Goal: Information Seeking & Learning: Learn about a topic

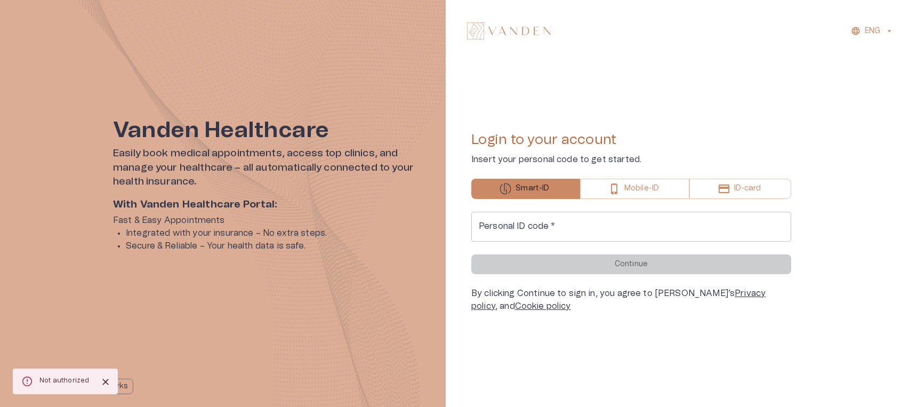
click at [547, 235] on input "Personal ID code   *" at bounding box center [631, 227] width 320 height 30
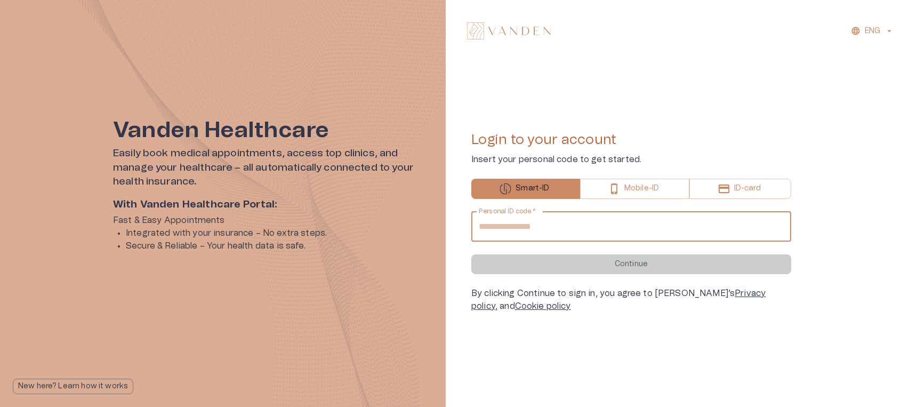
type input "**********"
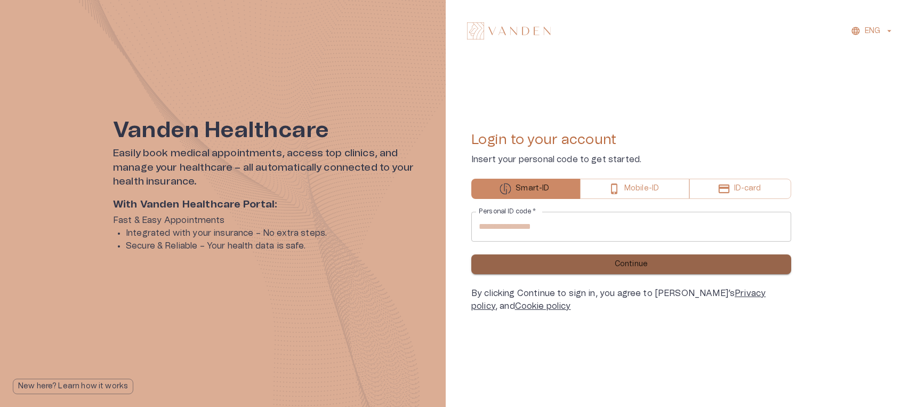
click at [563, 266] on button "Continue" at bounding box center [631, 264] width 320 height 20
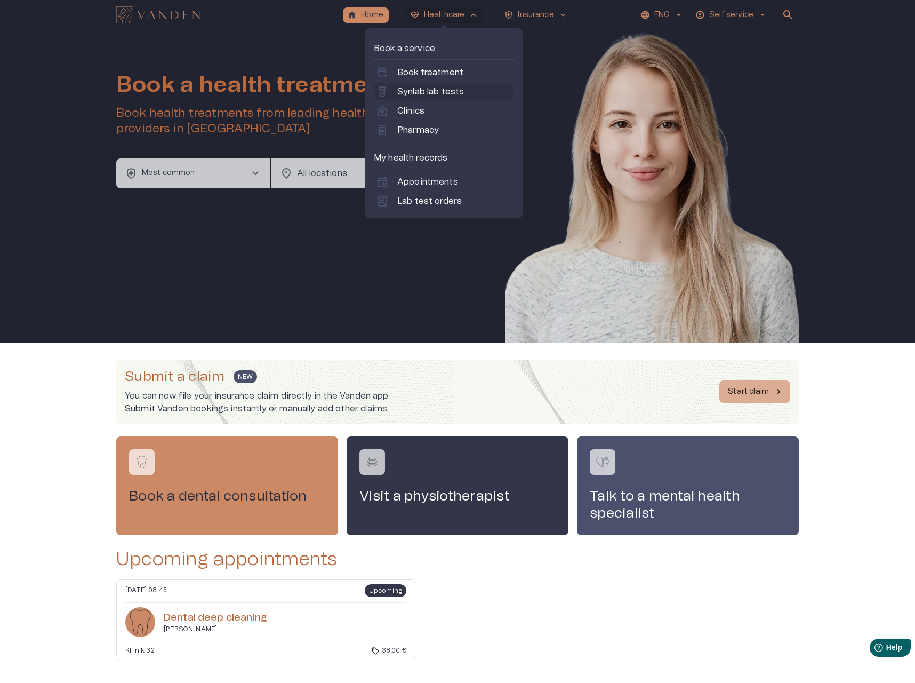
click at [438, 92] on p "Synlab lab tests" at bounding box center [430, 91] width 67 height 13
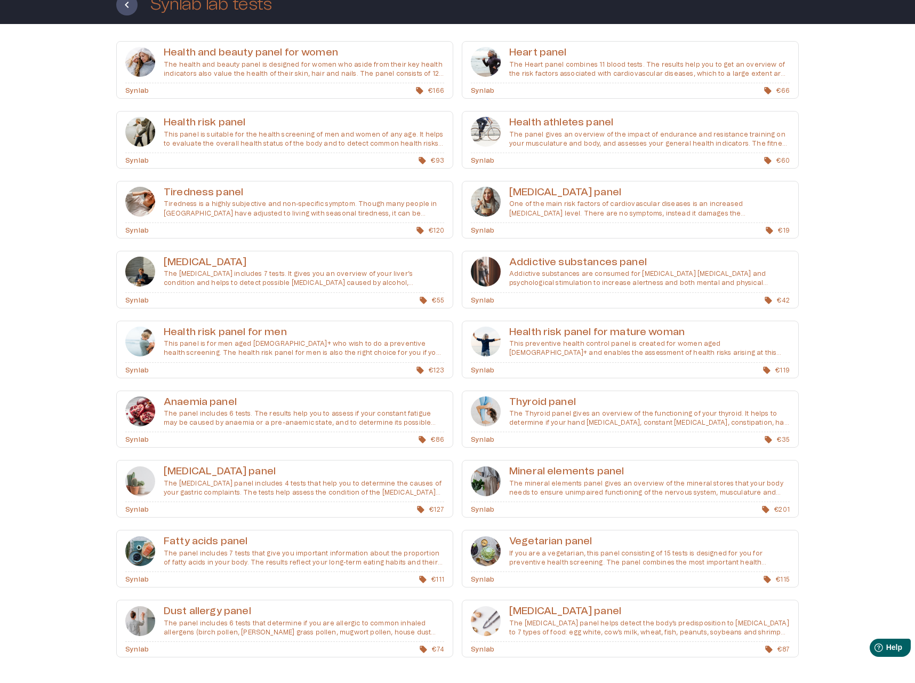
scroll to position [68, 0]
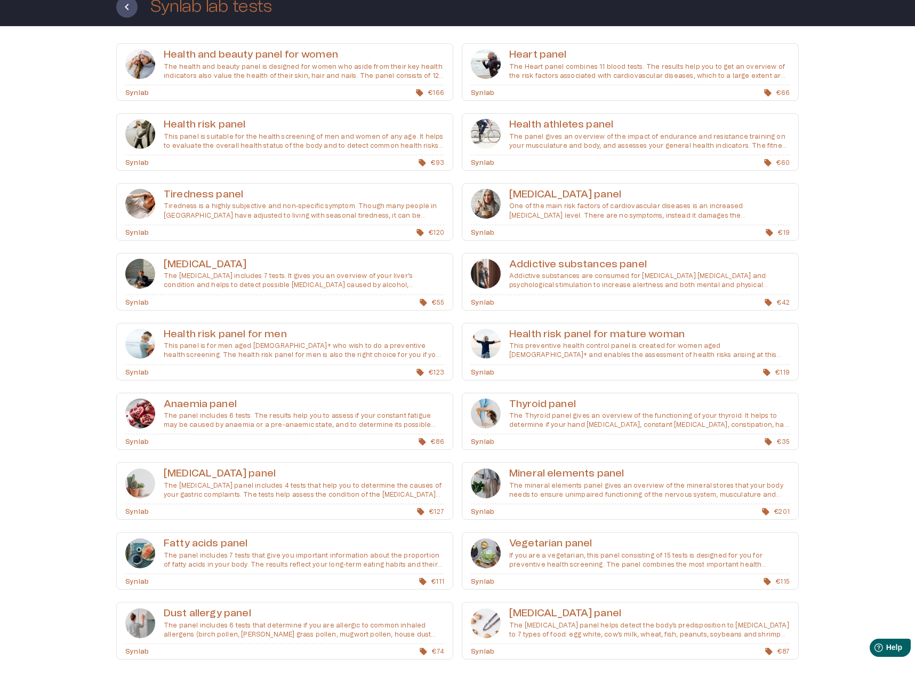
click at [625, 406] on h6 "[MEDICAL_DATA] panel" at bounding box center [649, 613] width 281 height 14
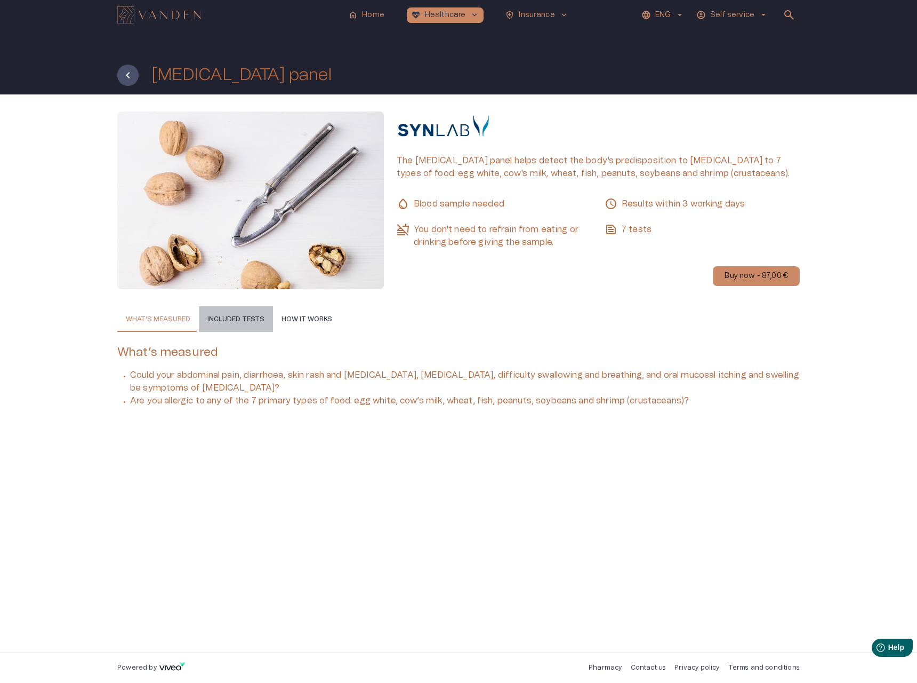
click at [248, 317] on button "Included tests" at bounding box center [236, 319] width 74 height 26
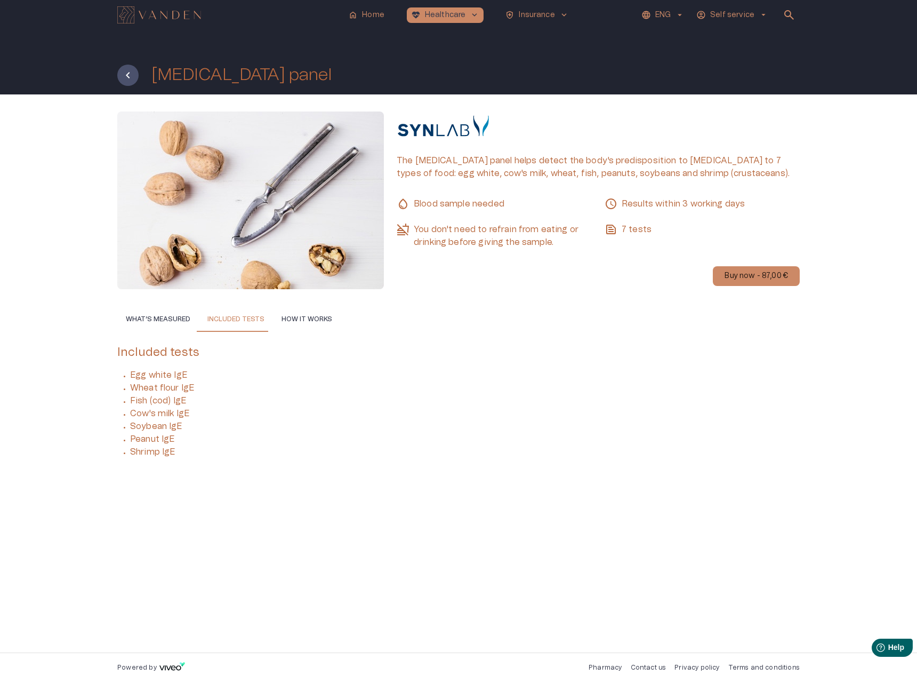
click at [156, 317] on button "What’s measured" at bounding box center [158, 319] width 82 height 26
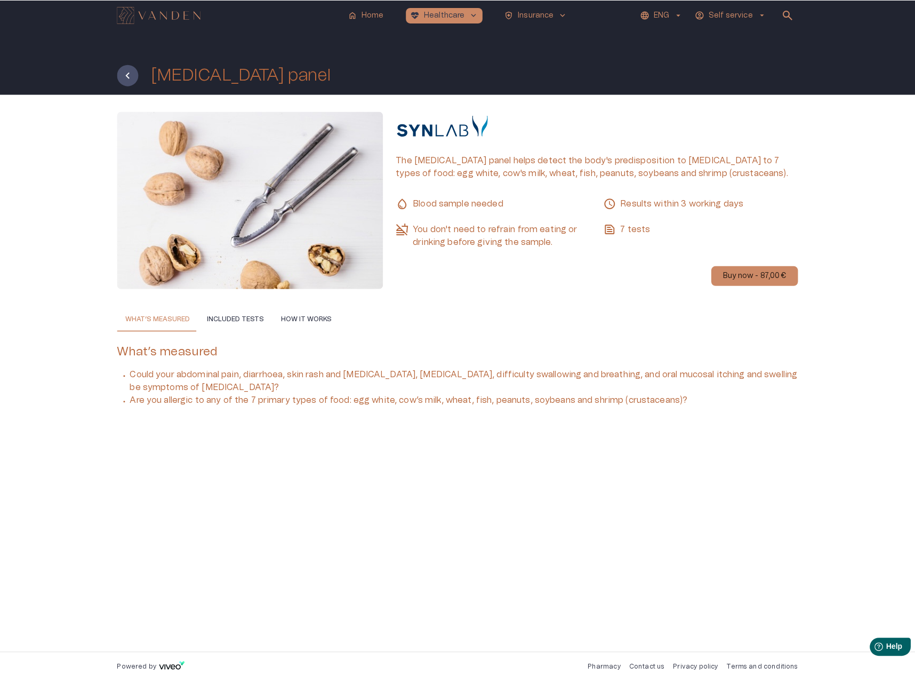
scroll to position [68, 0]
